Goal: Information Seeking & Learning: Learn about a topic

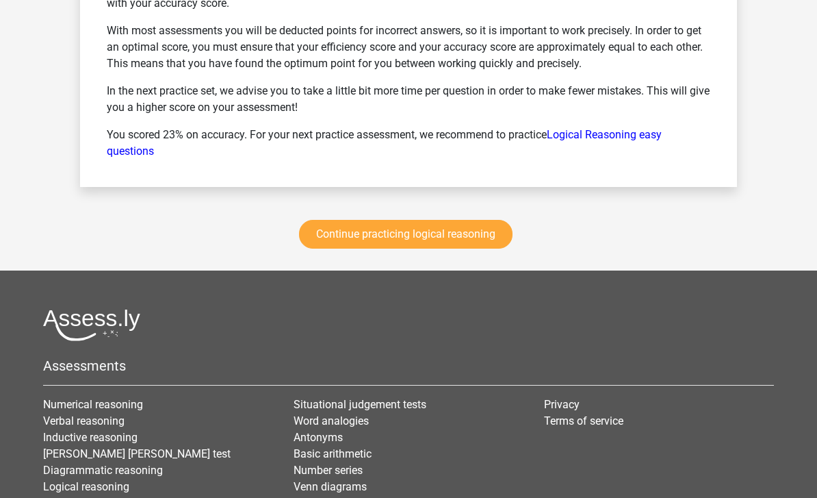
scroll to position [1901, 0]
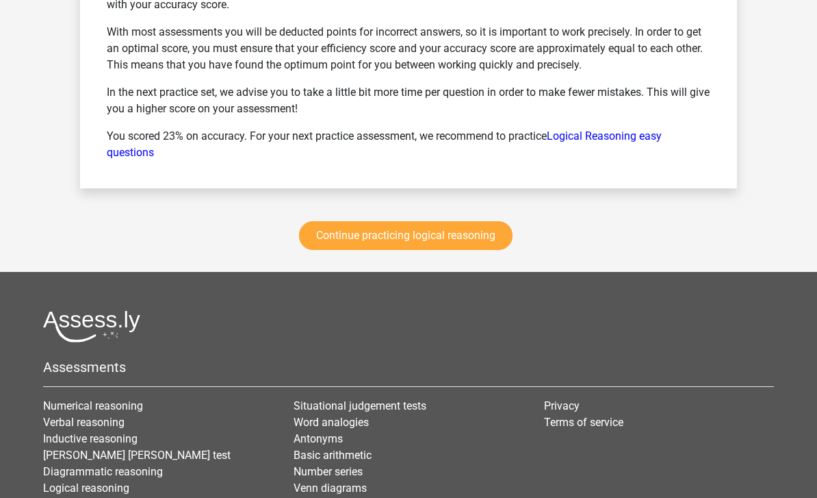
click at [479, 249] on link "Continue practicing logical reasoning" at bounding box center [406, 236] width 214 height 29
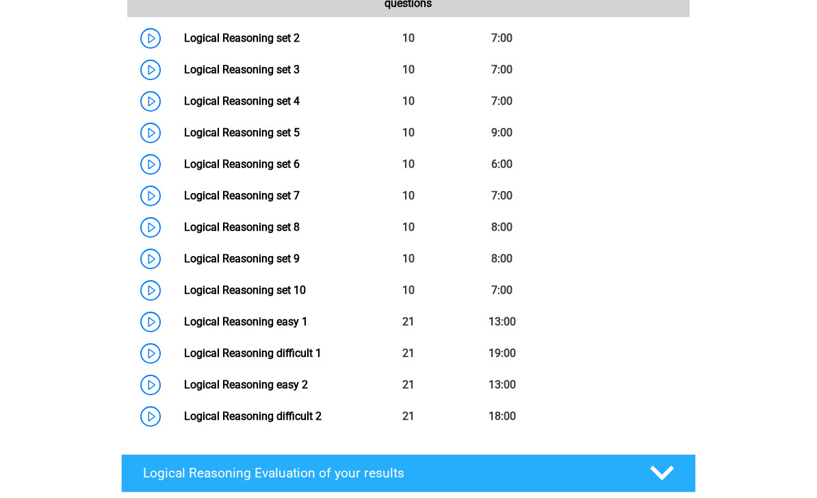
scroll to position [705, 0]
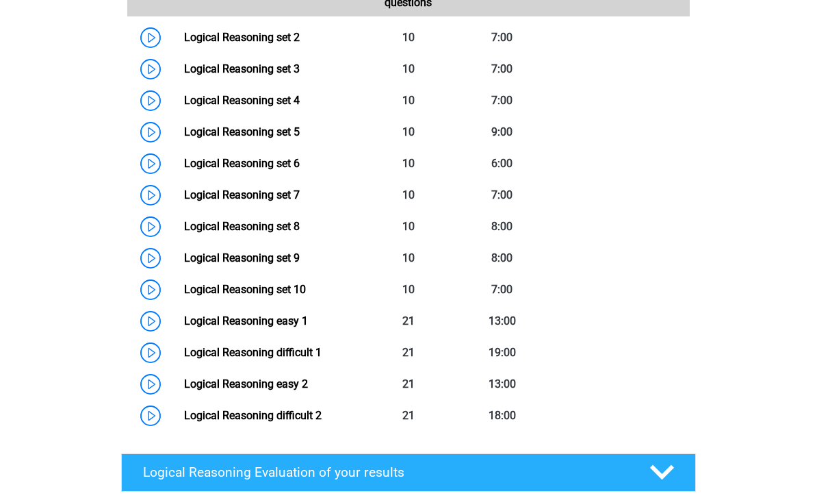
click at [300, 264] on link "Logical Reasoning set 9" at bounding box center [242, 257] width 116 height 13
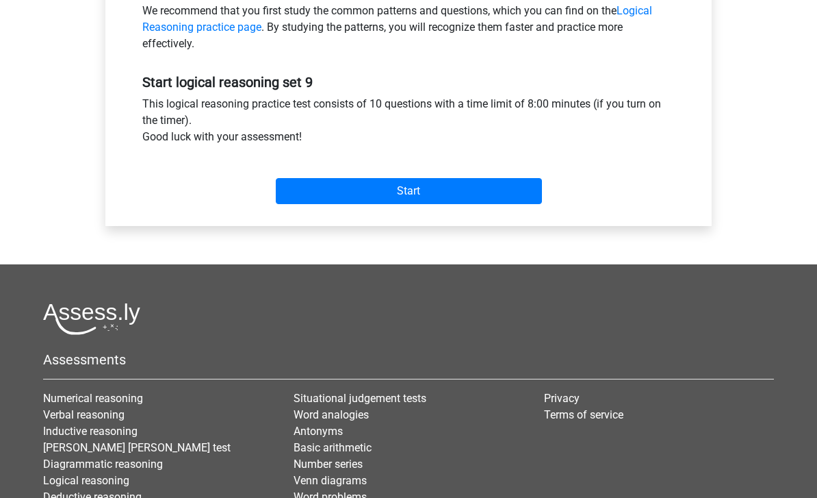
scroll to position [451, 0]
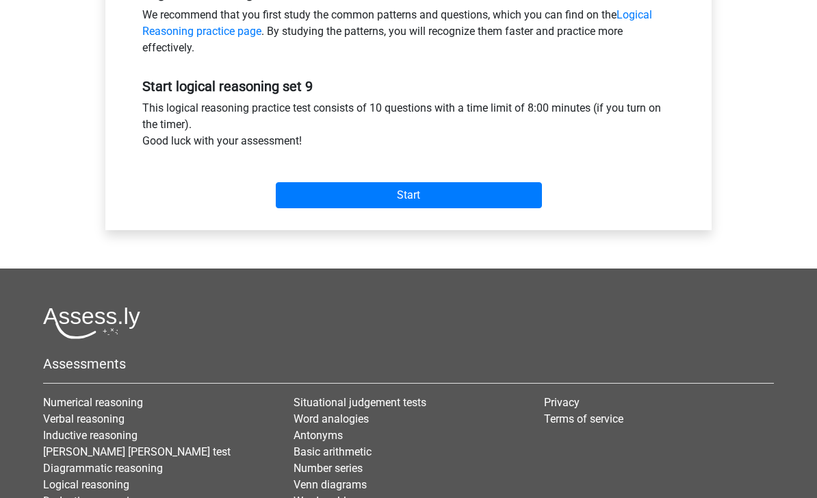
click at [483, 205] on input "Start" at bounding box center [409, 196] width 266 height 26
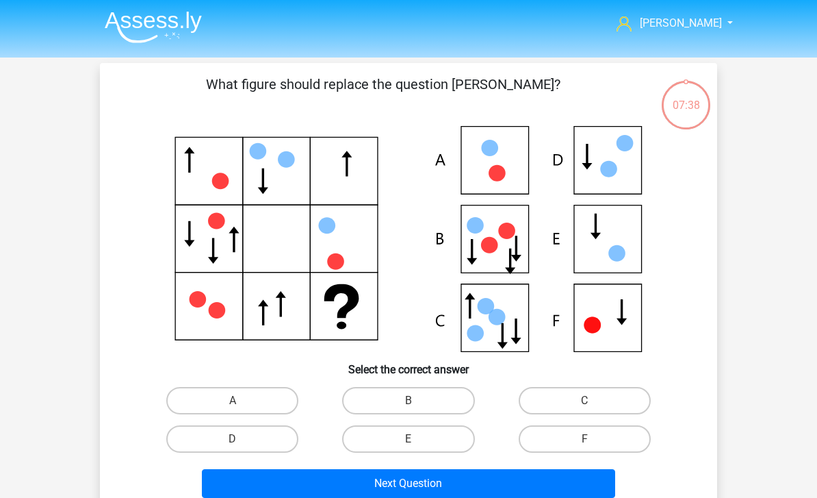
click at [453, 443] on label "E" at bounding box center [408, 438] width 132 height 27
click at [418, 443] on input "E" at bounding box center [413, 443] width 9 height 9
radio input "true"
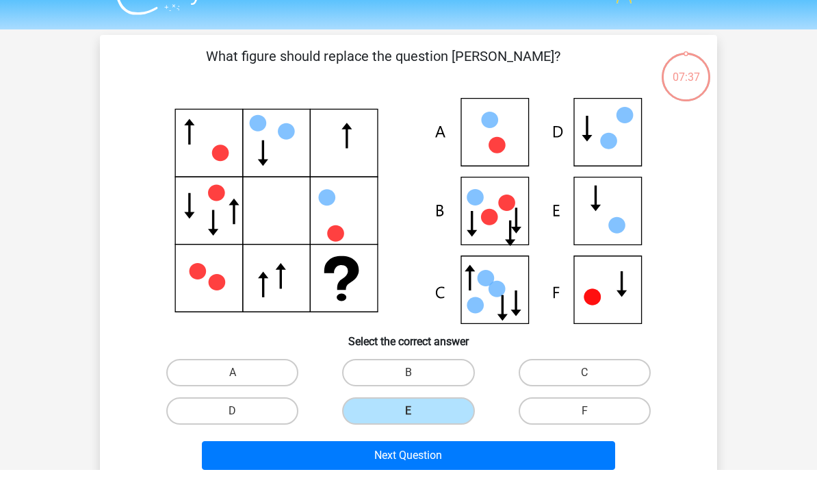
scroll to position [32, 0]
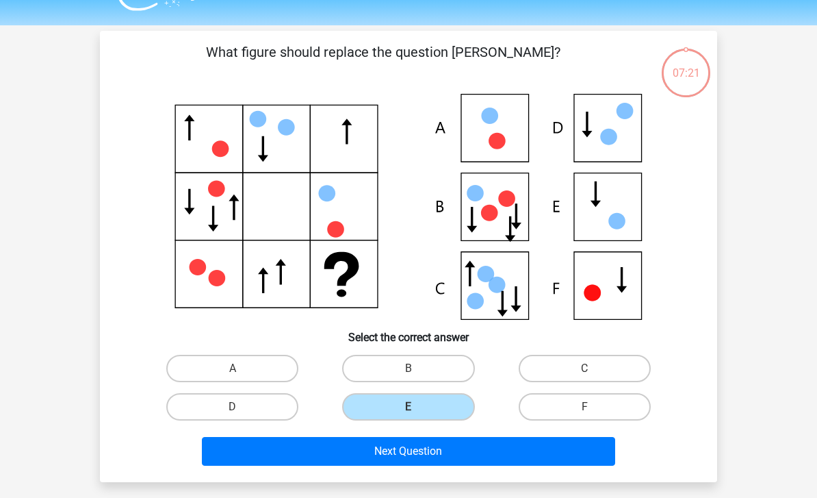
click at [601, 366] on label "C" at bounding box center [585, 368] width 132 height 27
click at [594, 368] on input "C" at bounding box center [589, 372] width 9 height 9
radio input "true"
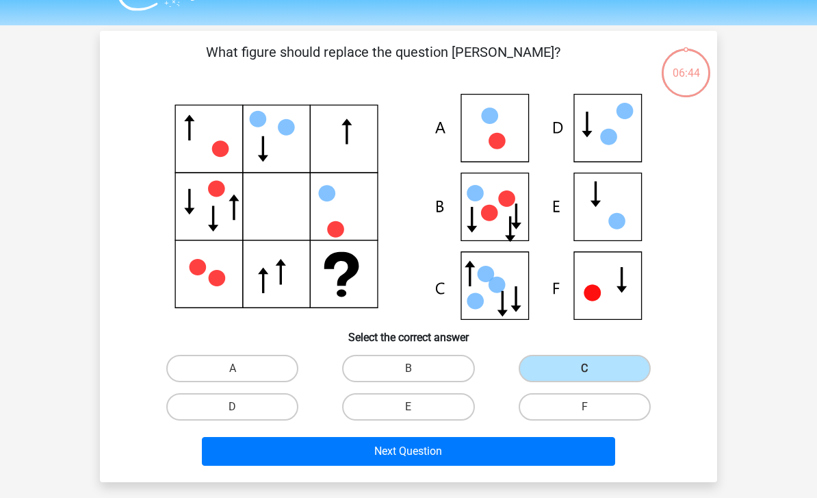
click at [589, 451] on button "Next Question" at bounding box center [409, 451] width 414 height 29
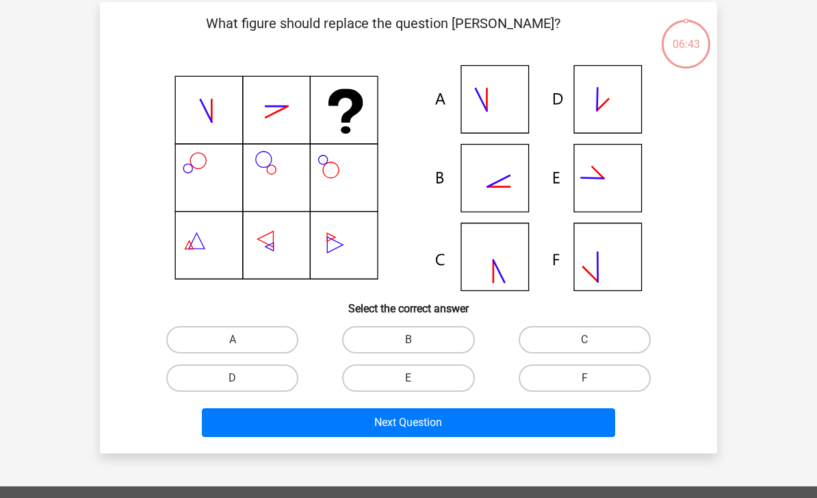
scroll to position [63, 0]
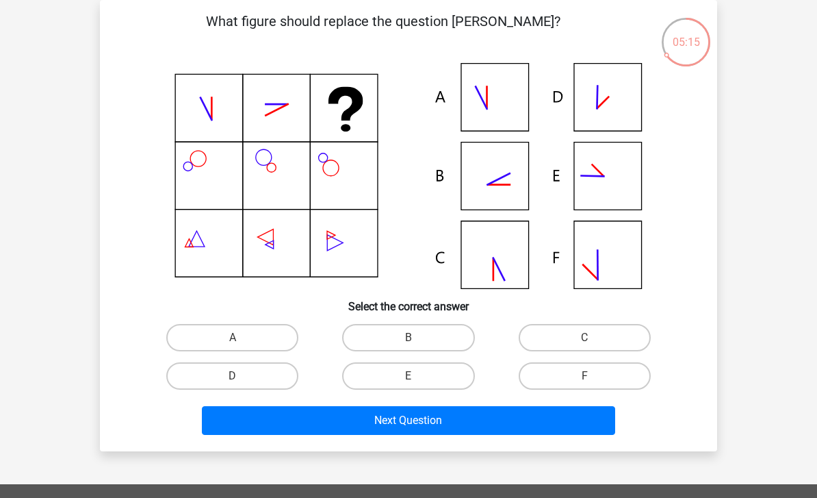
click at [416, 341] on input "B" at bounding box center [413, 342] width 9 height 9
radio input "true"
click at [502, 417] on button "Next Question" at bounding box center [409, 420] width 414 height 29
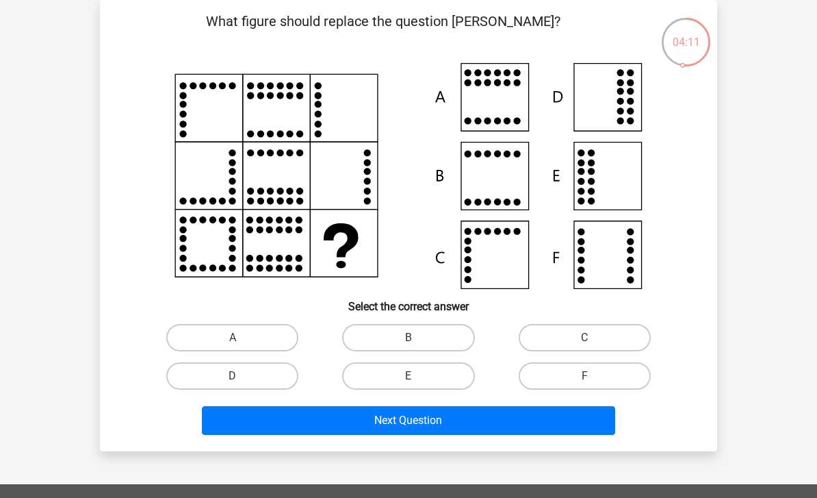
click at [598, 379] on label "F" at bounding box center [585, 375] width 132 height 27
click at [594, 379] on input "F" at bounding box center [589, 380] width 9 height 9
radio input "true"
click at [584, 422] on button "Next Question" at bounding box center [409, 420] width 414 height 29
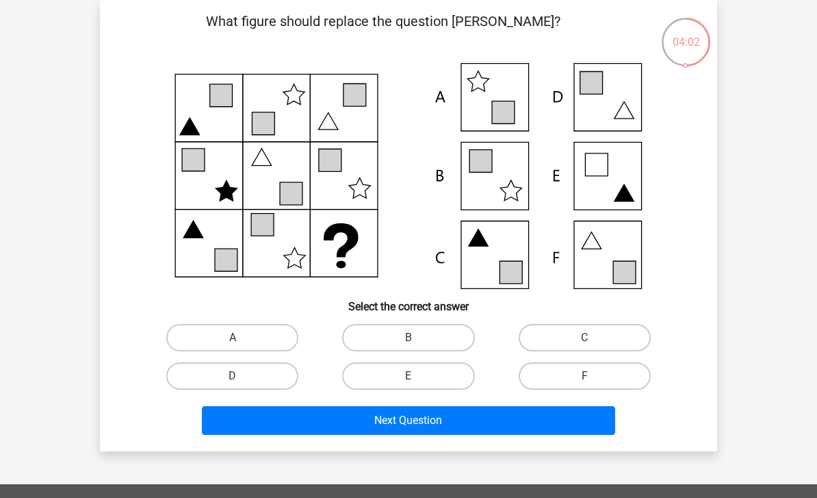
click at [613, 383] on label "F" at bounding box center [585, 375] width 132 height 27
click at [594, 383] on input "F" at bounding box center [589, 380] width 9 height 9
radio input "true"
click at [555, 422] on button "Next Question" at bounding box center [409, 420] width 414 height 29
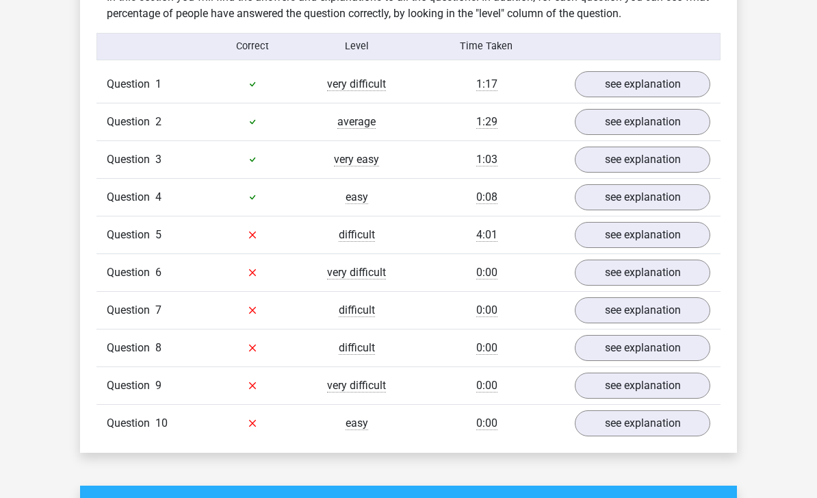
scroll to position [814, 0]
click at [657, 240] on link "see explanation" at bounding box center [643, 235] width 136 height 26
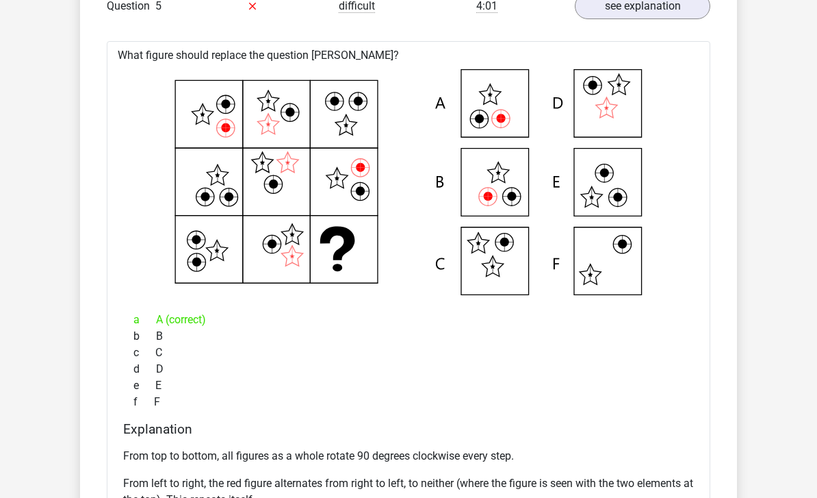
scroll to position [1043, 0]
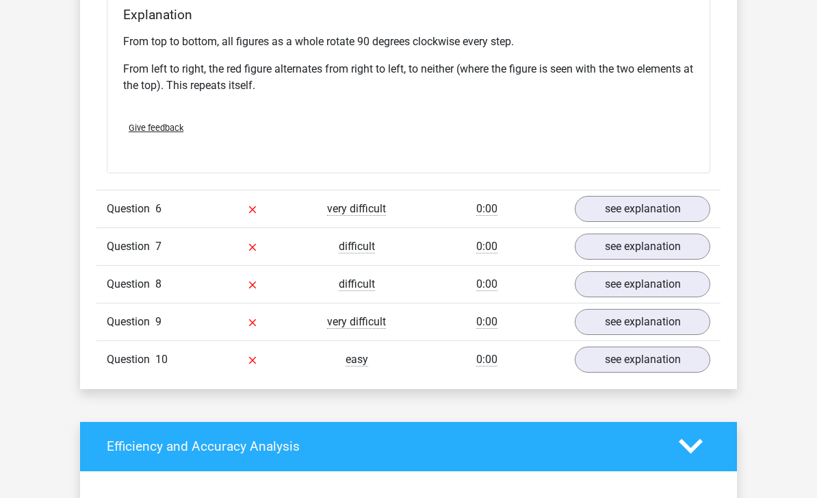
click at [690, 214] on link "see explanation" at bounding box center [643, 209] width 136 height 26
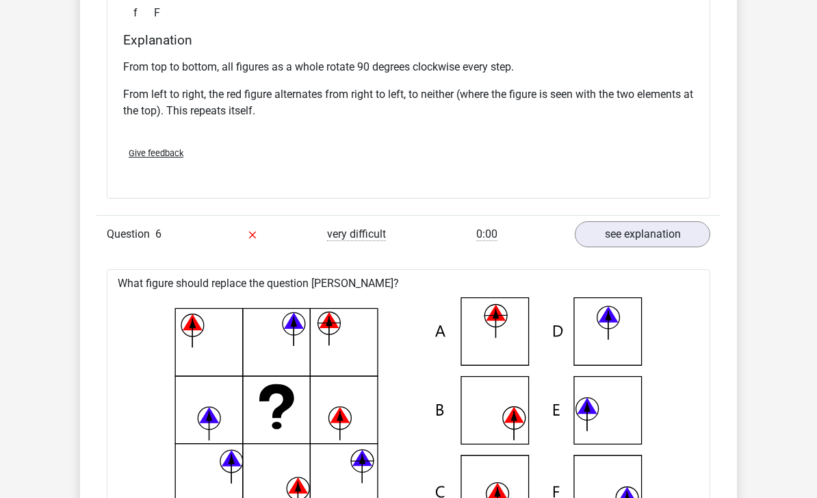
scroll to position [1432, 0]
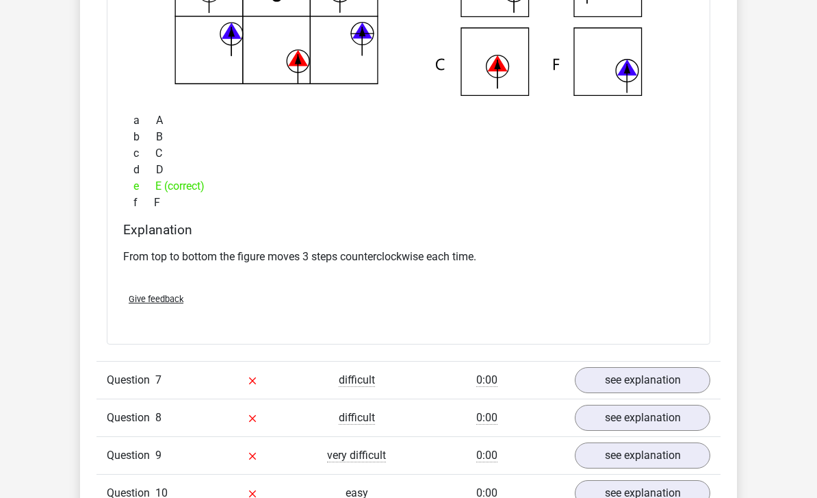
click at [618, 373] on link "see explanation" at bounding box center [643, 381] width 136 height 26
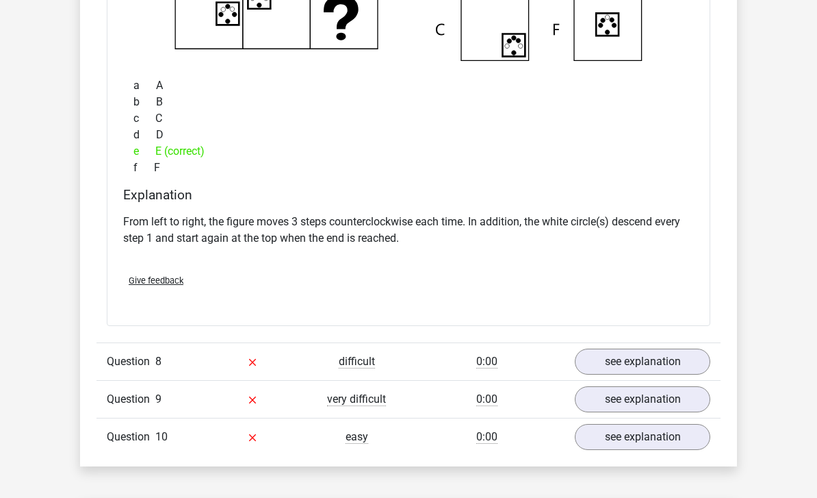
scroll to position [2470, 0]
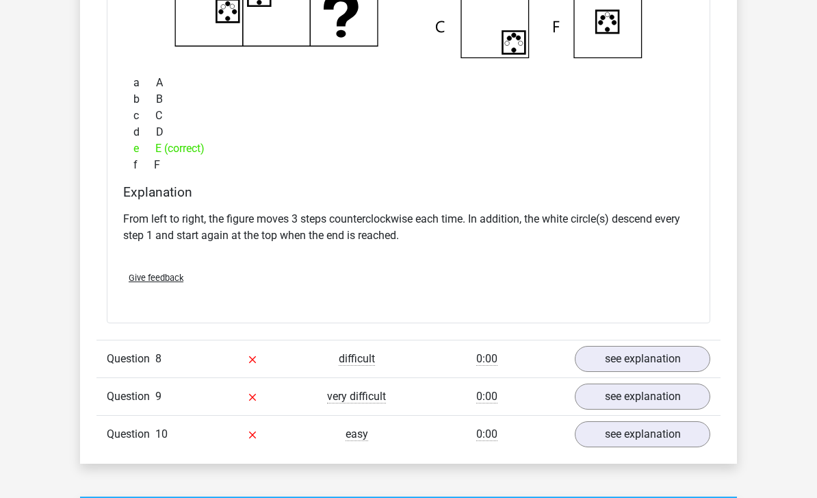
click at [694, 367] on link "see explanation" at bounding box center [643, 359] width 136 height 26
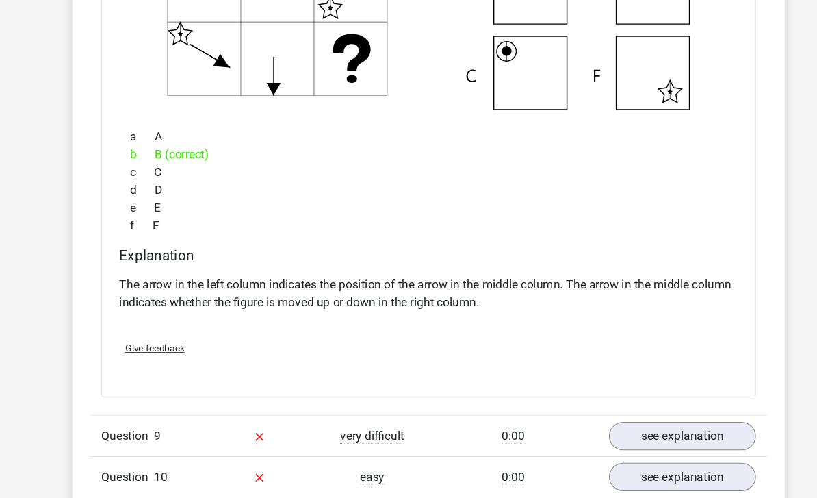
scroll to position [3014, 0]
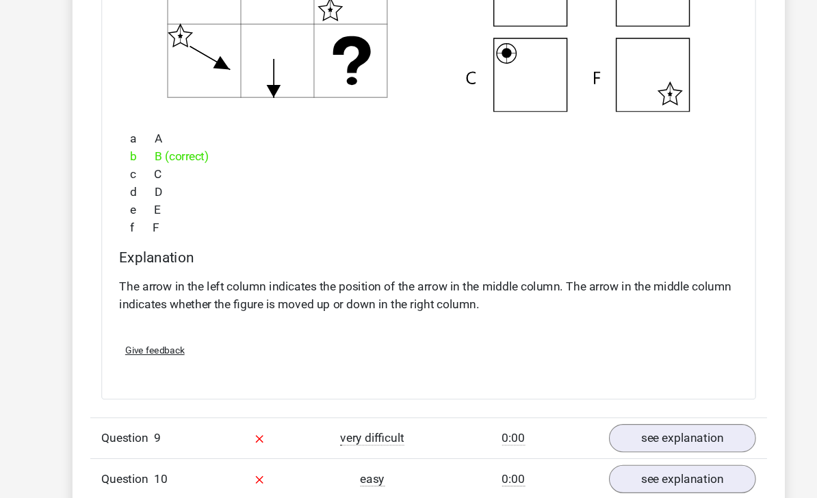
click at [607, 403] on link "see explanation" at bounding box center [643, 404] width 136 height 26
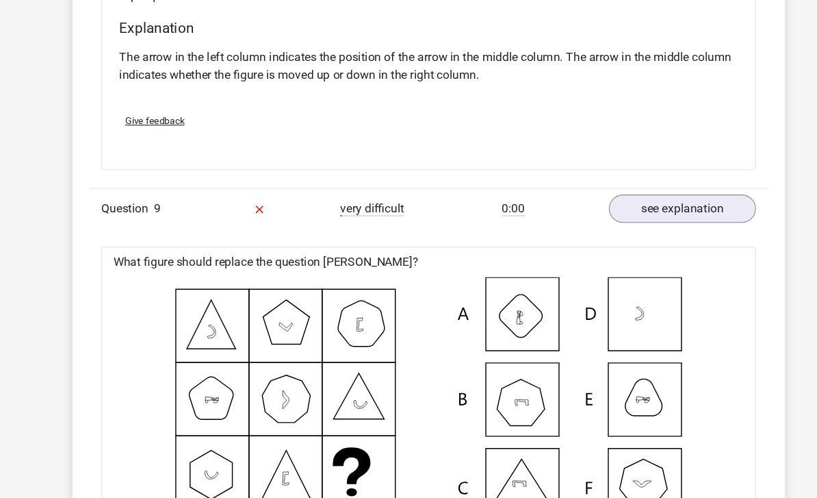
scroll to position [3227, 0]
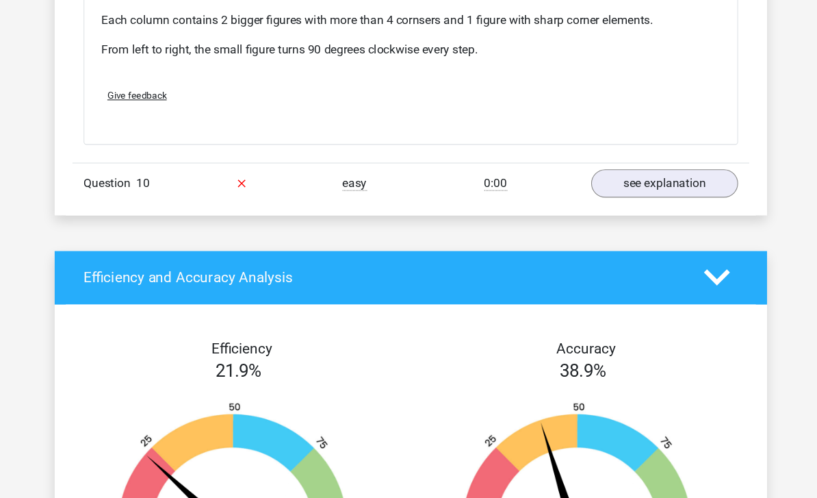
click at [652, 160] on link "see explanation" at bounding box center [643, 170] width 136 height 26
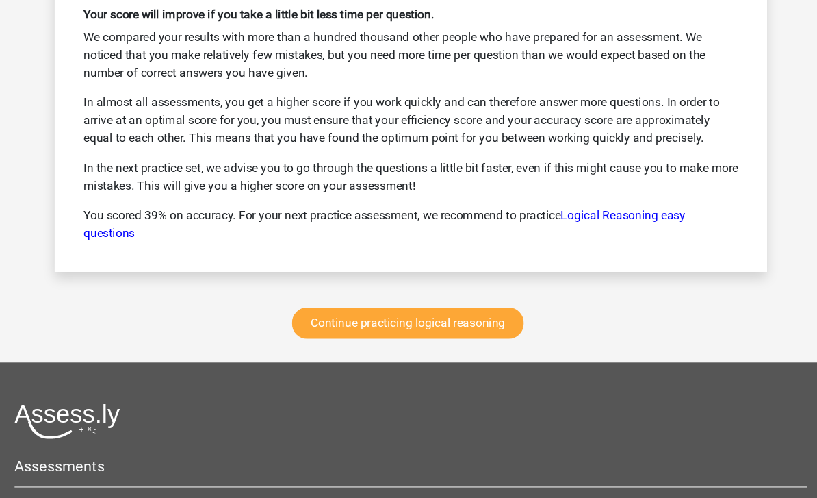
scroll to position [5121, 0]
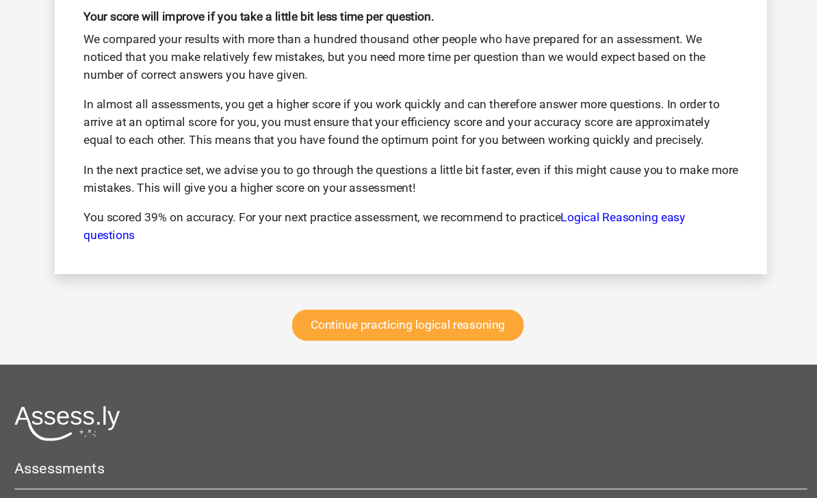
click at [437, 290] on link "Continue practicing logical reasoning" at bounding box center [406, 299] width 214 height 29
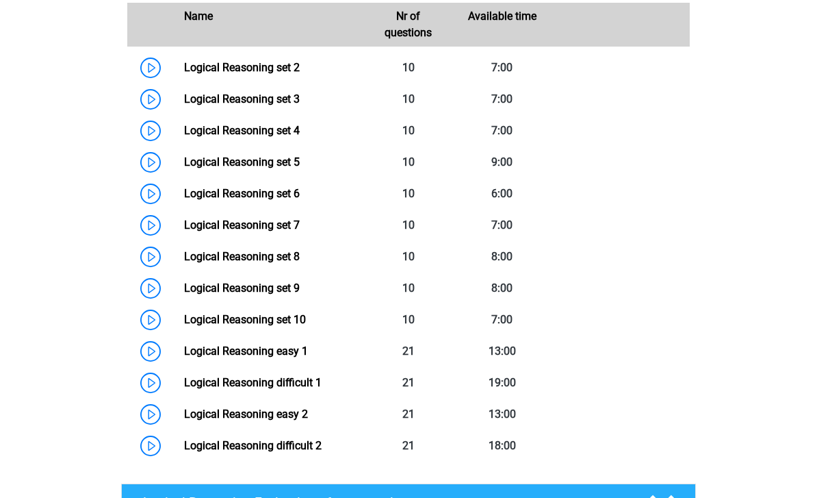
scroll to position [675, 0]
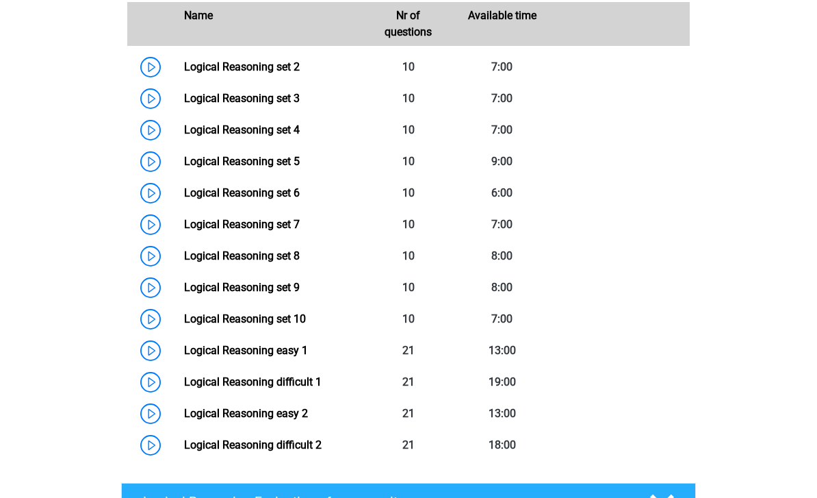
click at [294, 325] on link "Logical Reasoning set 10" at bounding box center [245, 318] width 122 height 13
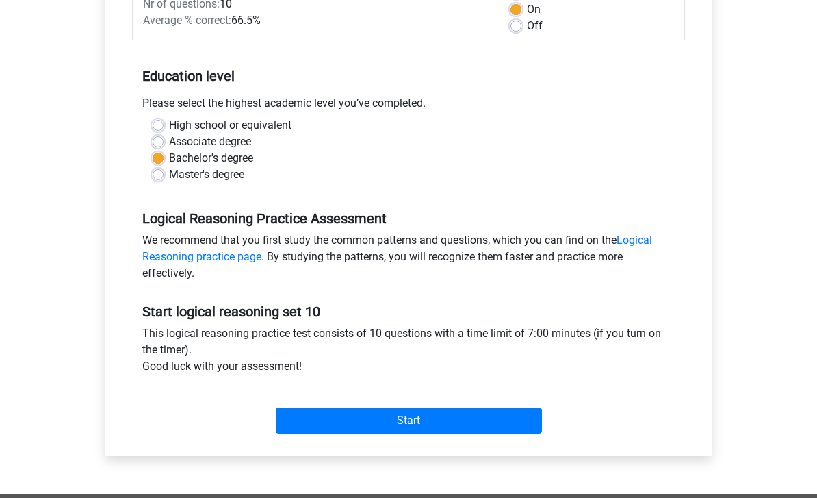
click at [516, 420] on input "Start" at bounding box center [409, 421] width 266 height 26
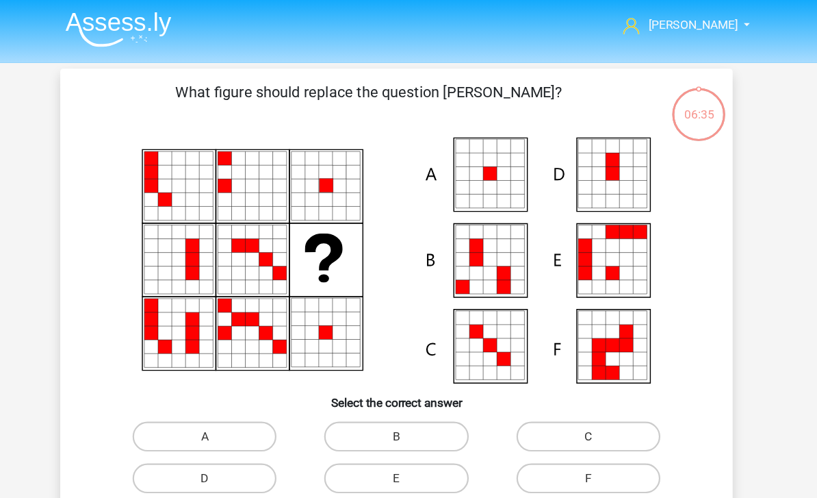
click at [227, 394] on label "A" at bounding box center [232, 400] width 132 height 27
click at [233, 401] on input "A" at bounding box center [237, 405] width 9 height 9
radio input "true"
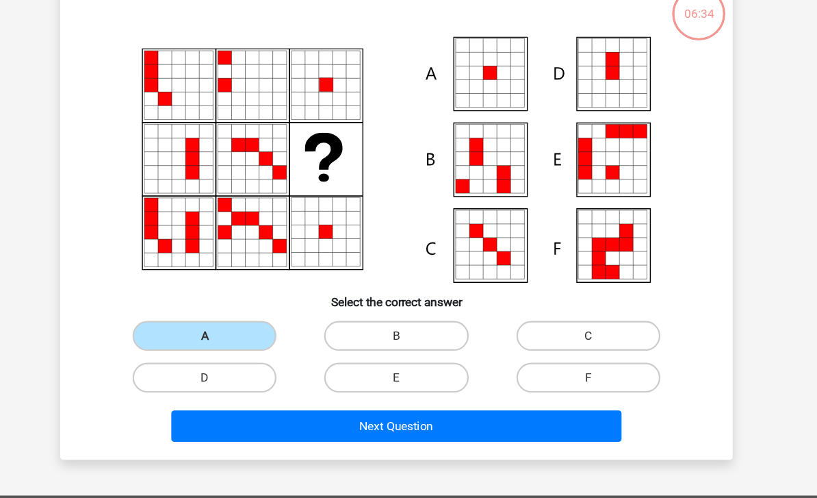
click at [415, 395] on button "Next Question" at bounding box center [409, 391] width 414 height 29
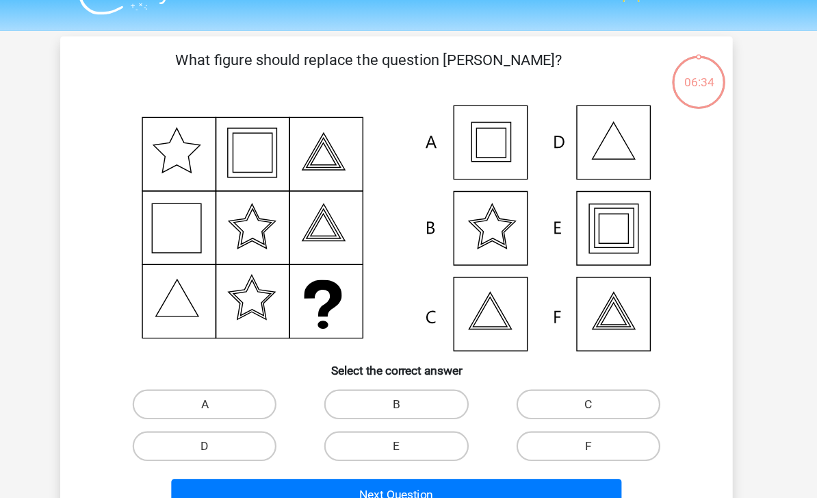
scroll to position [29, 0]
click at [166, 372] on label "A" at bounding box center [232, 371] width 132 height 27
click at [233, 372] on input "A" at bounding box center [237, 376] width 9 height 9
radio input "true"
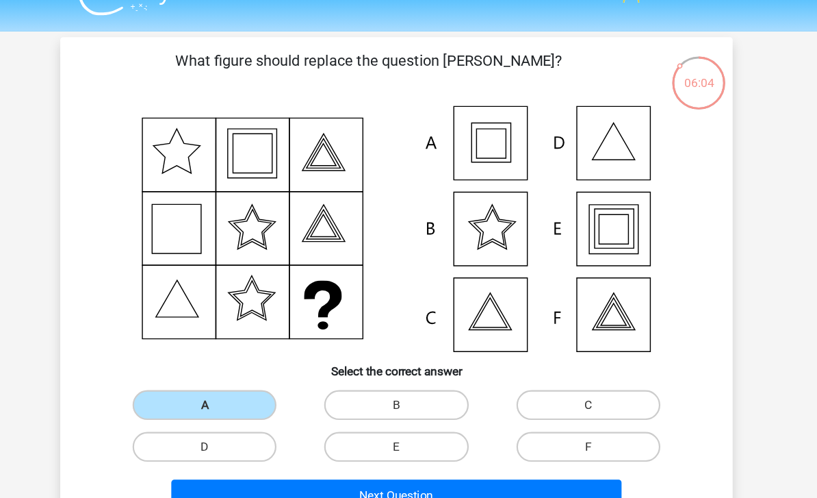
click at [497, 451] on button "Next Question" at bounding box center [409, 454] width 414 height 29
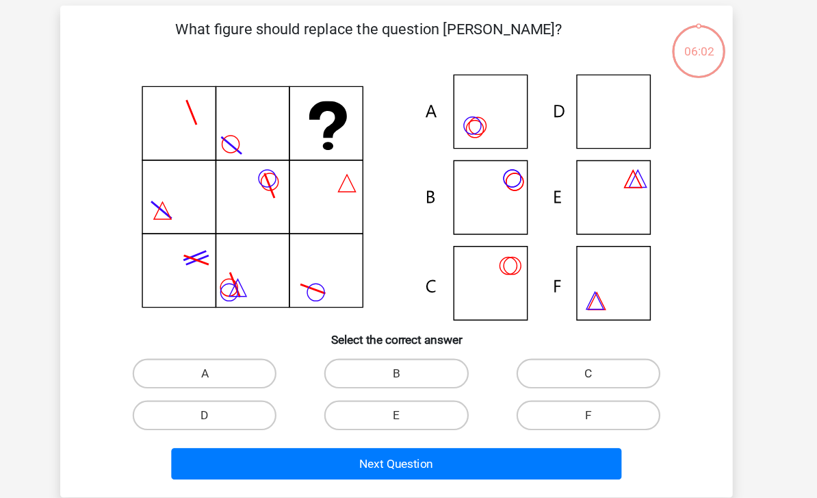
scroll to position [62, 0]
